Goal: Find specific page/section

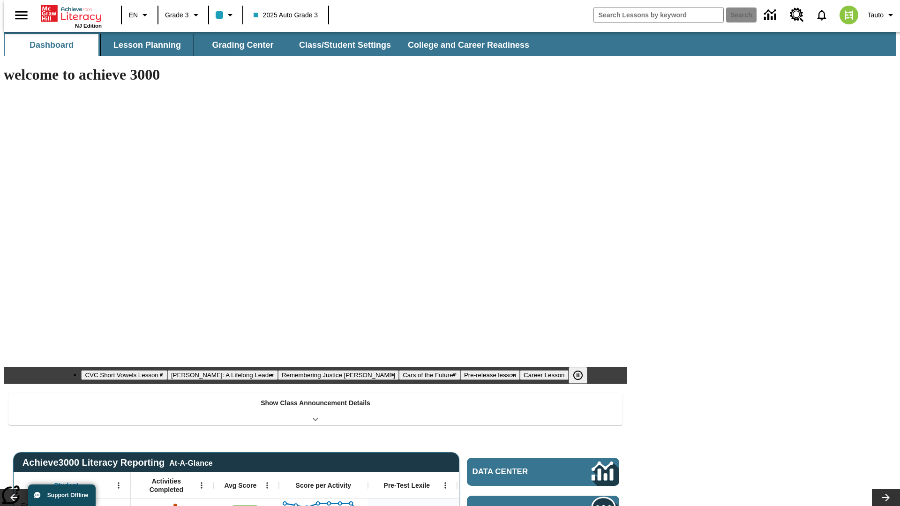
click at [143, 45] on button "Lesson Planning" at bounding box center [147, 45] width 94 height 23
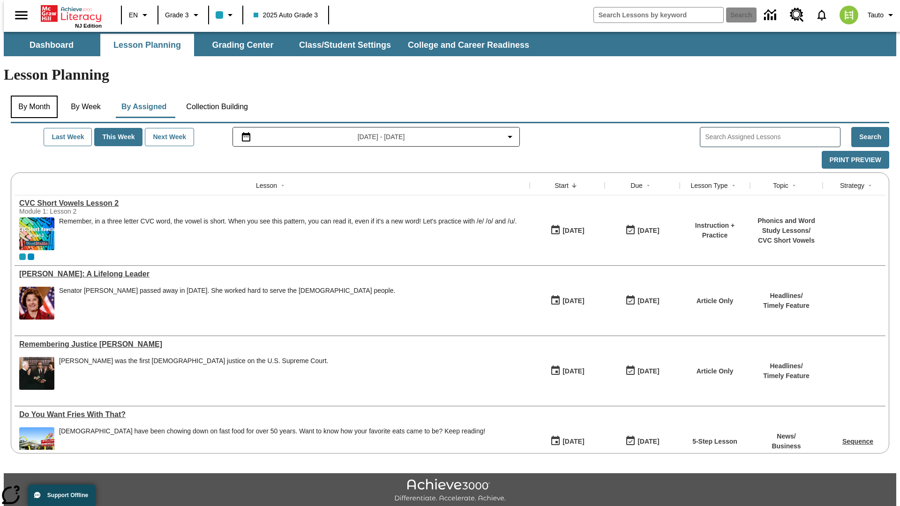
click at [31, 96] on button "By Month" at bounding box center [34, 107] width 47 height 23
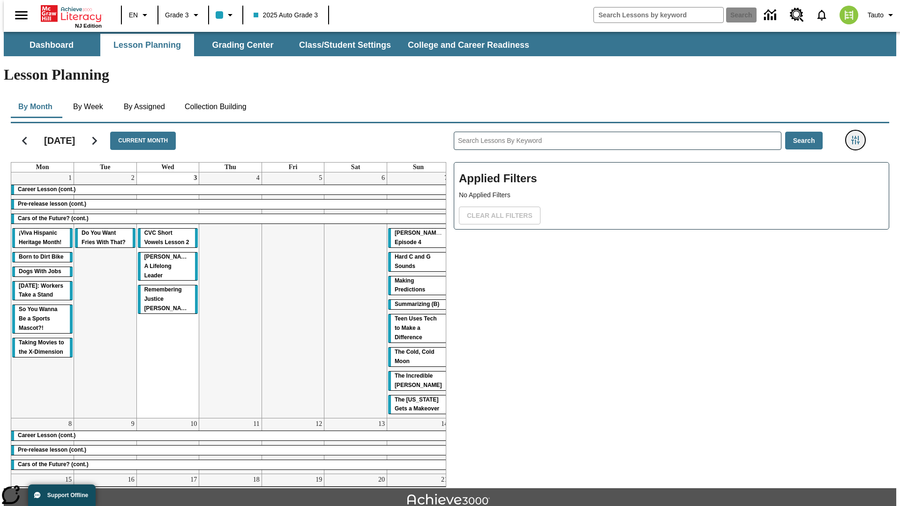
click at [859, 136] on icon "Filters Side menu" at bounding box center [856, 140] width 8 height 8
